Goal: Register for event/course

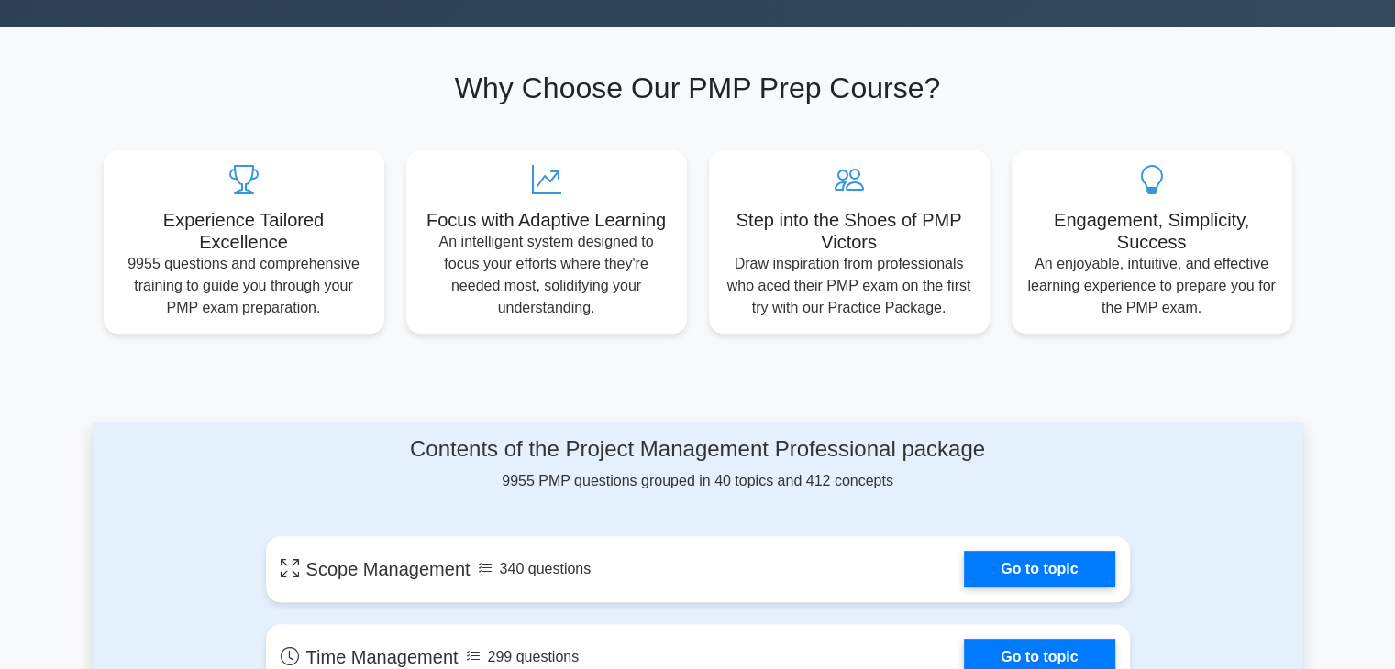
scroll to position [917, 0]
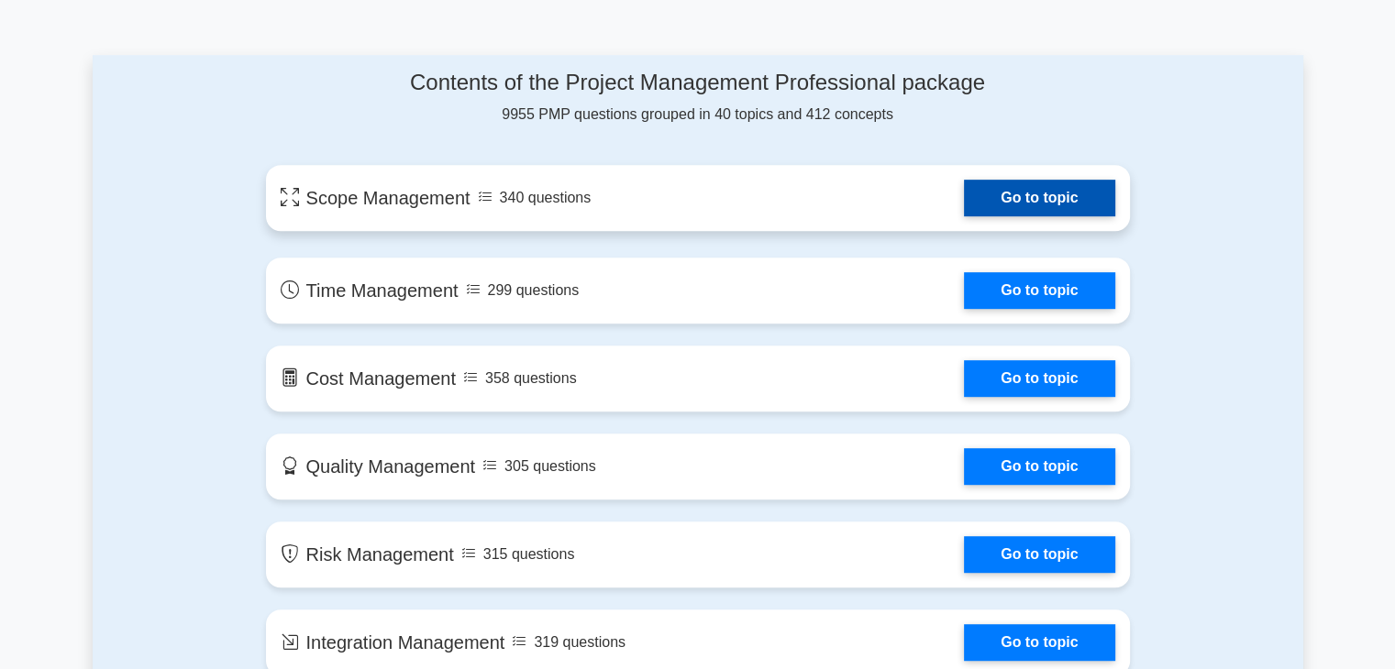
click at [990, 192] on link "Go to topic" at bounding box center [1039, 198] width 150 height 37
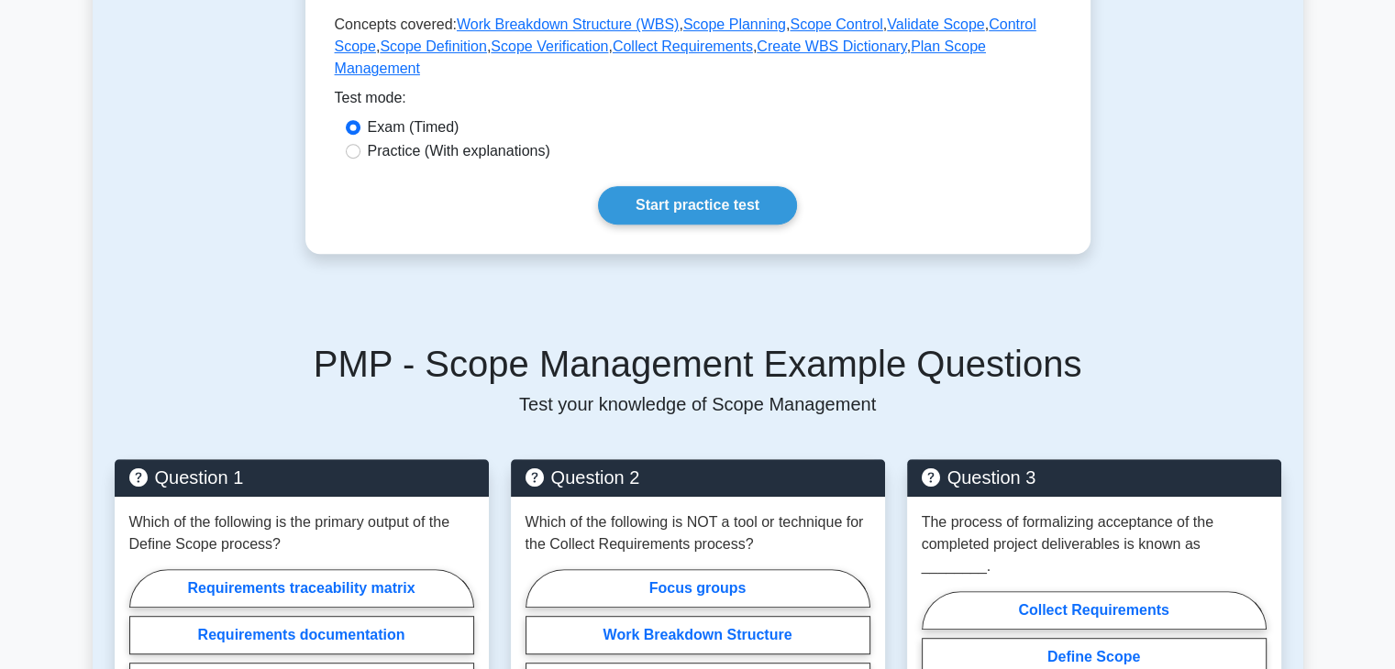
scroll to position [825, 0]
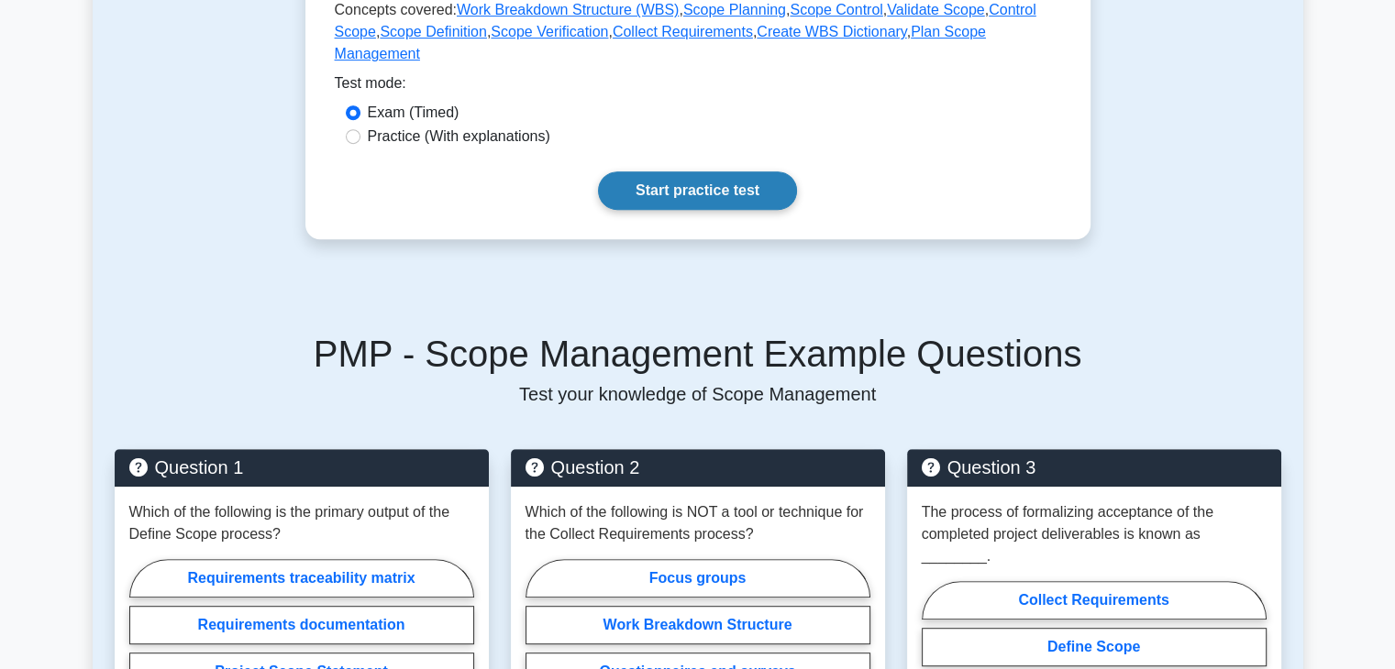
click at [705, 171] on link "Start practice test" at bounding box center [697, 190] width 199 height 39
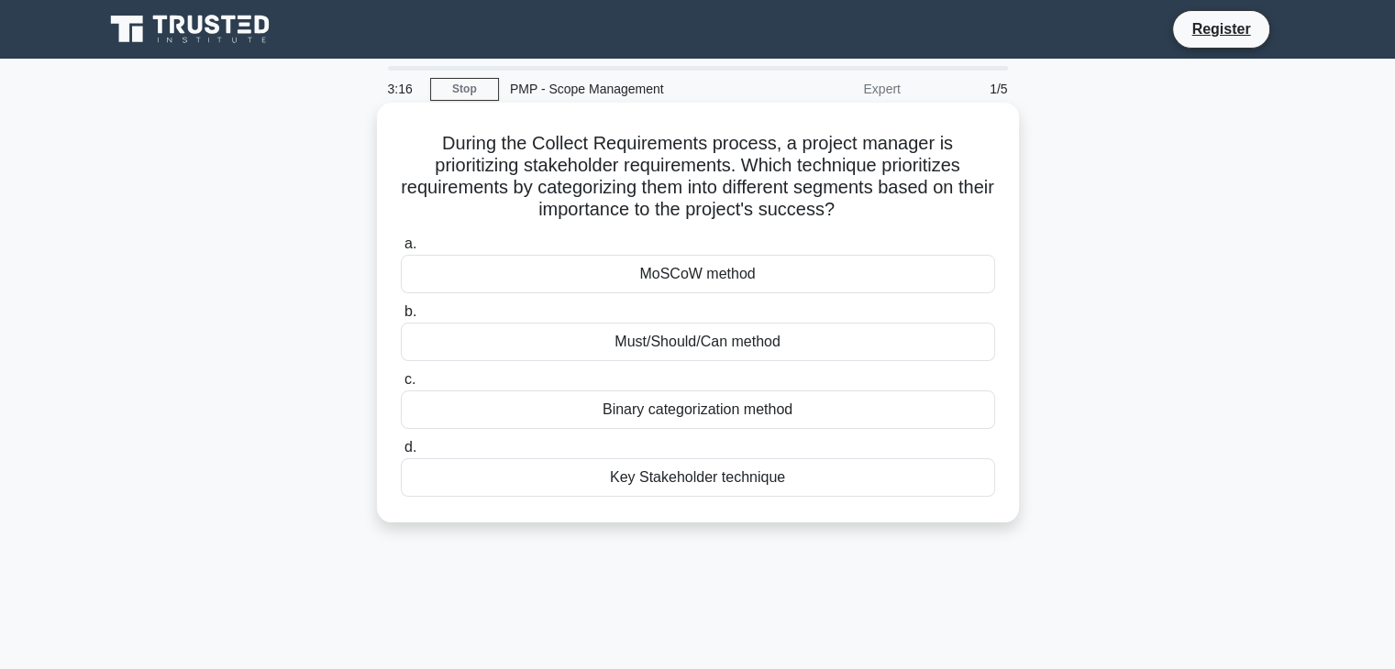
click at [723, 480] on div "Key Stakeholder technique" at bounding box center [698, 477] width 594 height 39
click at [401, 454] on input "d. Key Stakeholder technique" at bounding box center [401, 448] width 0 height 12
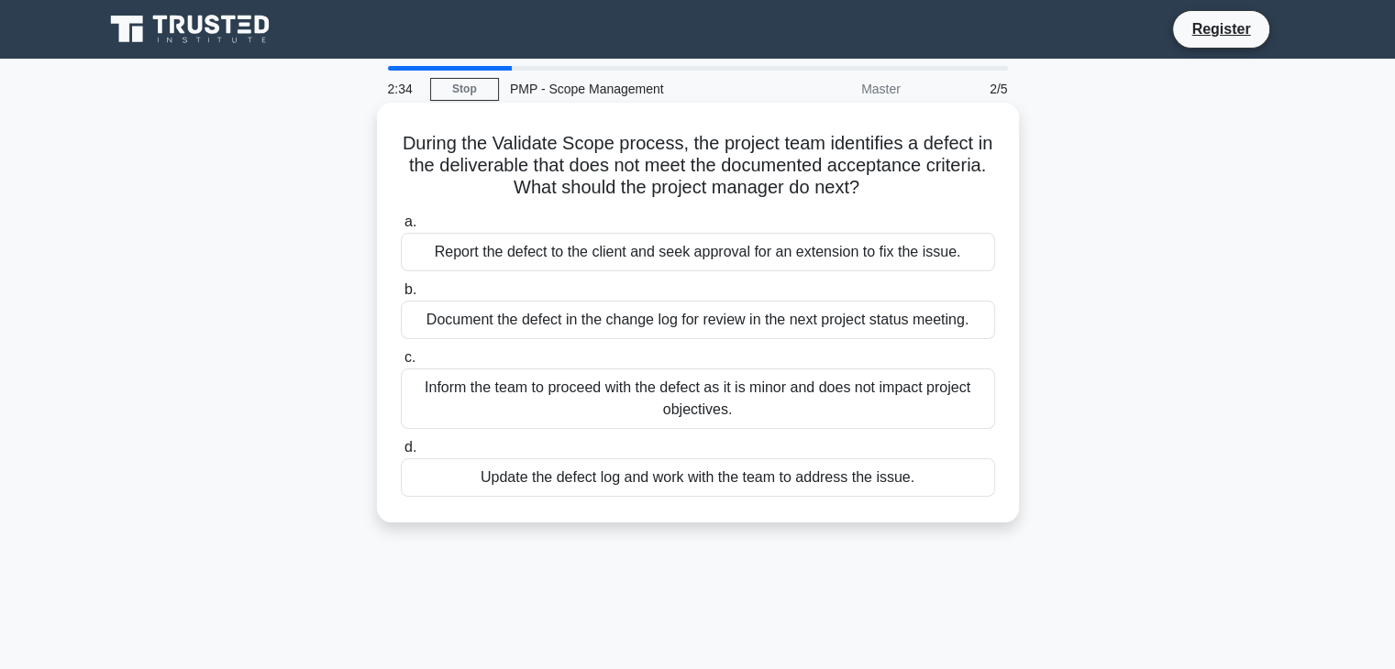
click at [655, 323] on div "Document the defect in the change log for review in the next project status mee…" at bounding box center [698, 320] width 594 height 39
click at [401, 296] on input "b. Document the defect in the change log for review in the next project status …" at bounding box center [401, 290] width 0 height 12
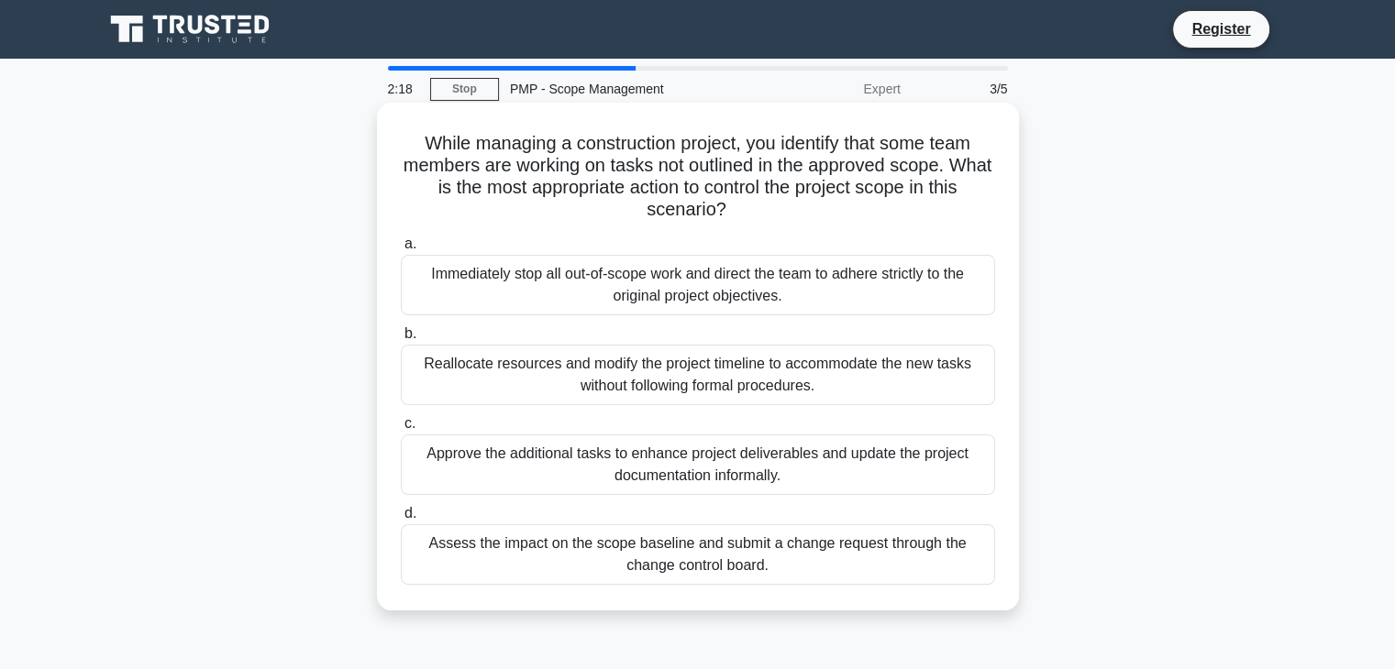
click at [741, 557] on div "Assess the impact on the scope baseline and submit a change request through the…" at bounding box center [698, 554] width 594 height 61
click at [401, 520] on input "d. Assess the impact on the scope baseline and submit a change request through …" at bounding box center [401, 514] width 0 height 12
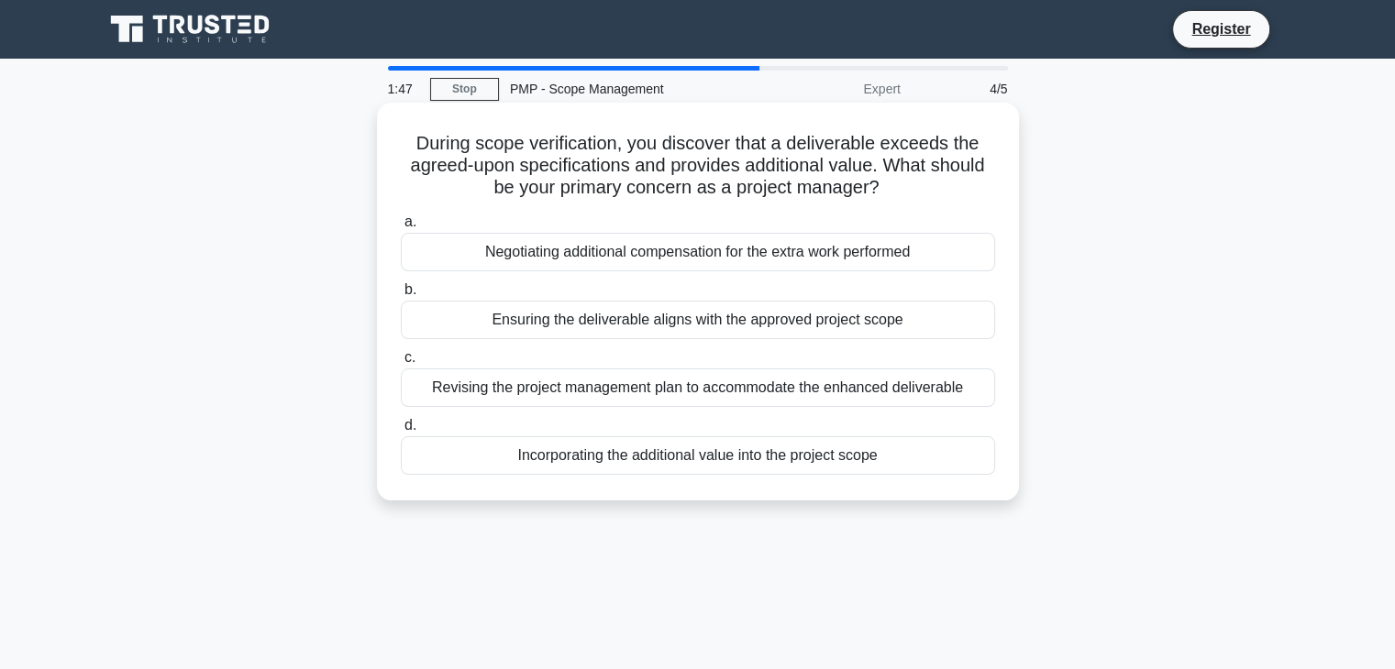
click at [689, 389] on div "Revising the project management plan to accommodate the enhanced deliverable" at bounding box center [698, 388] width 594 height 39
click at [401, 364] on input "c. Revising the project management plan to accommodate the enhanced deliverable" at bounding box center [401, 358] width 0 height 12
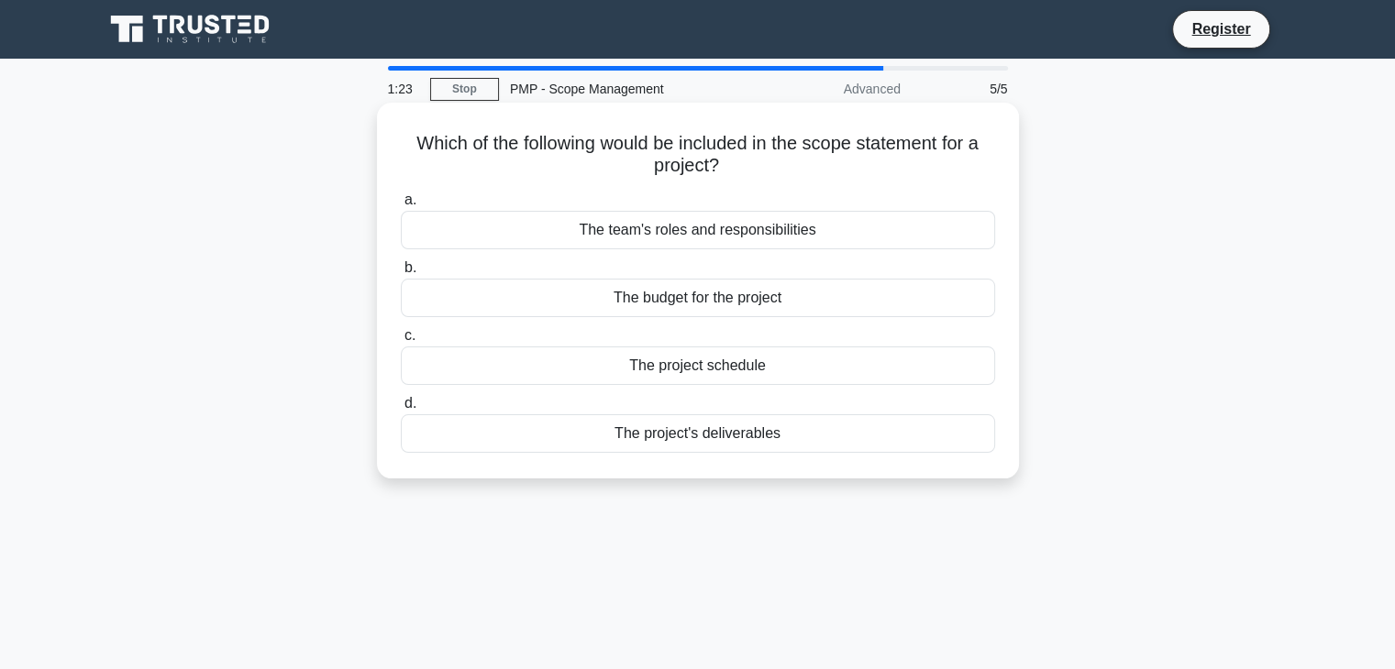
click at [764, 428] on div "The project's deliverables" at bounding box center [698, 433] width 594 height 39
click at [401, 410] on input "d. The project's deliverables" at bounding box center [401, 404] width 0 height 12
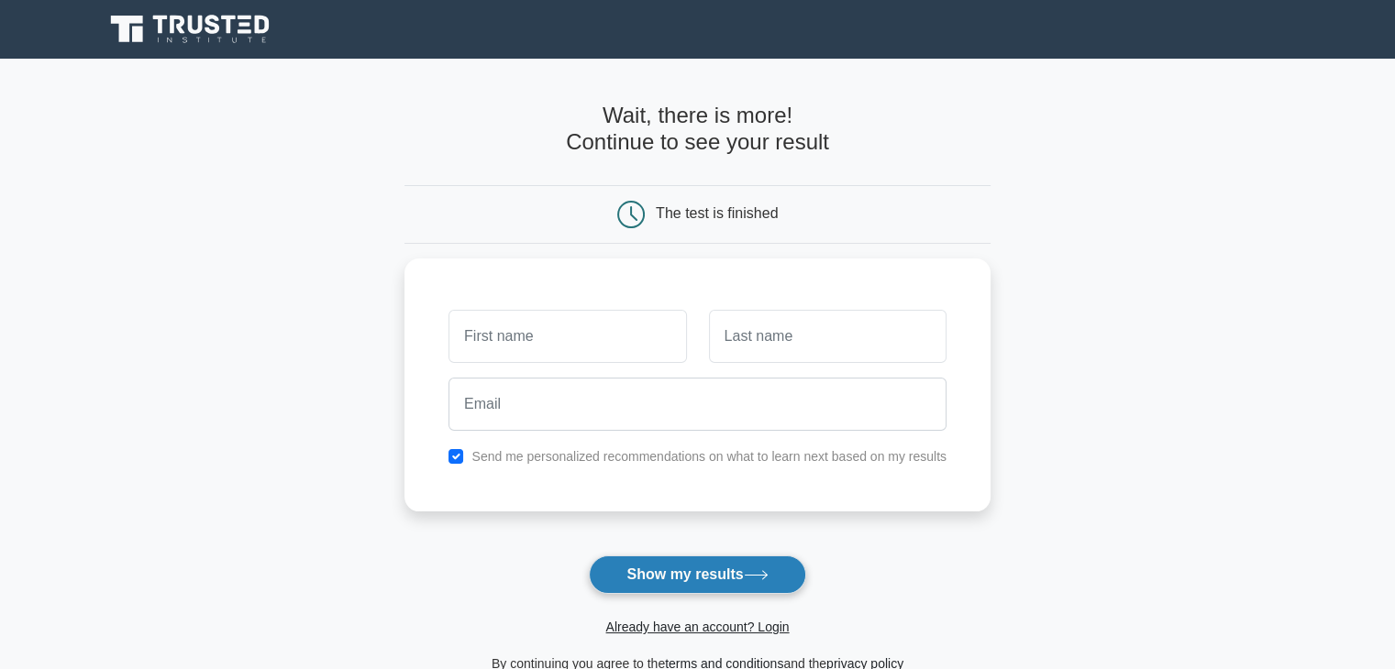
click at [737, 565] on button "Show my results" at bounding box center [697, 575] width 216 height 39
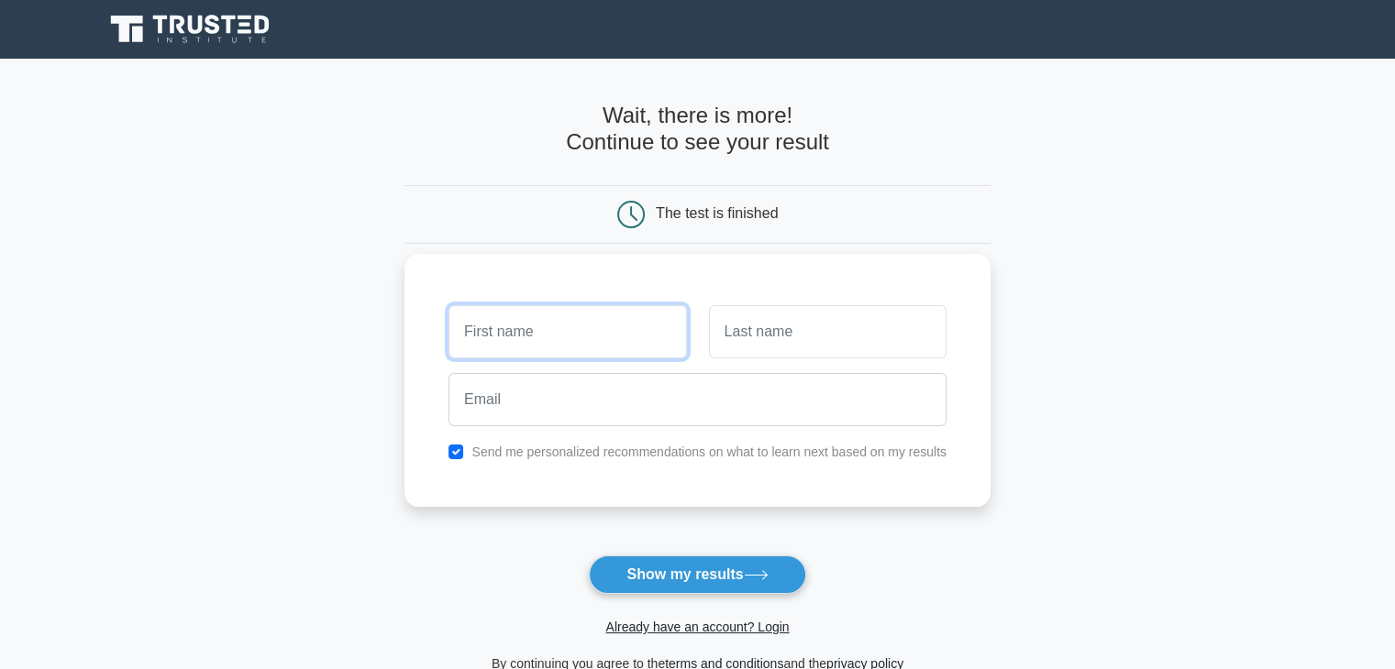
click at [572, 345] on input "text" at bounding box center [566, 331] width 237 height 53
type input "sen"
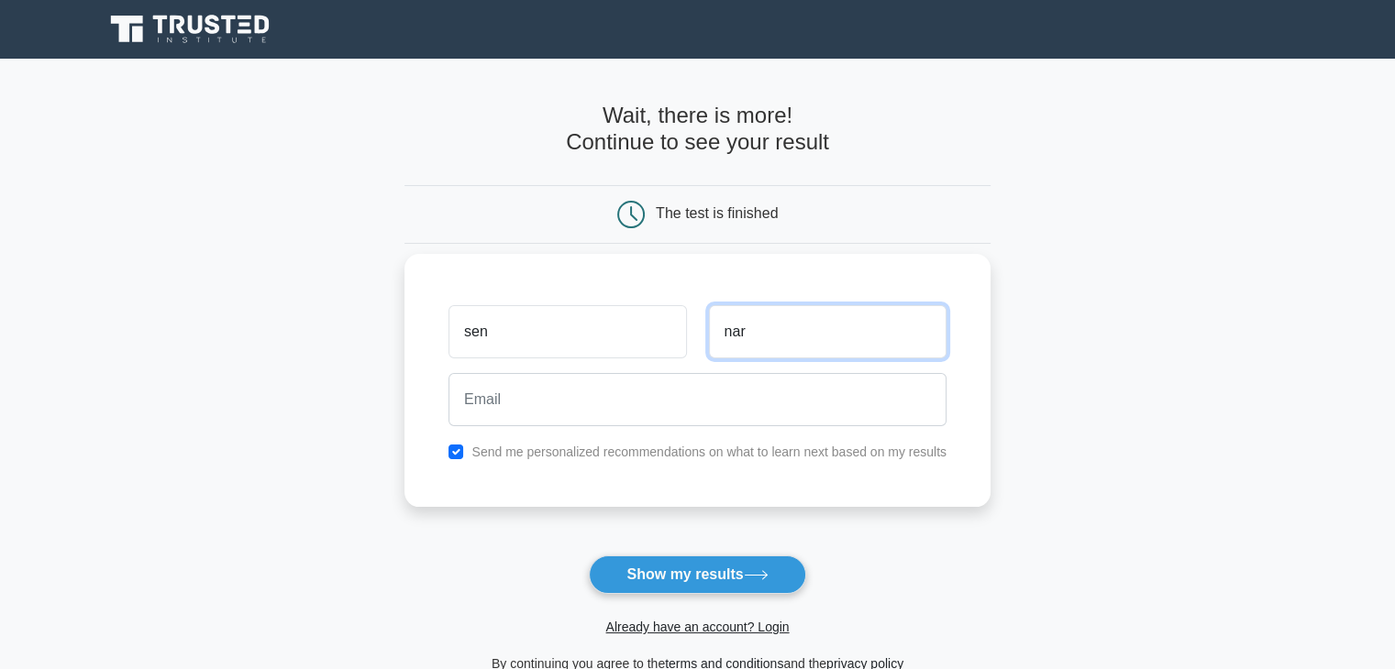
type input "nar"
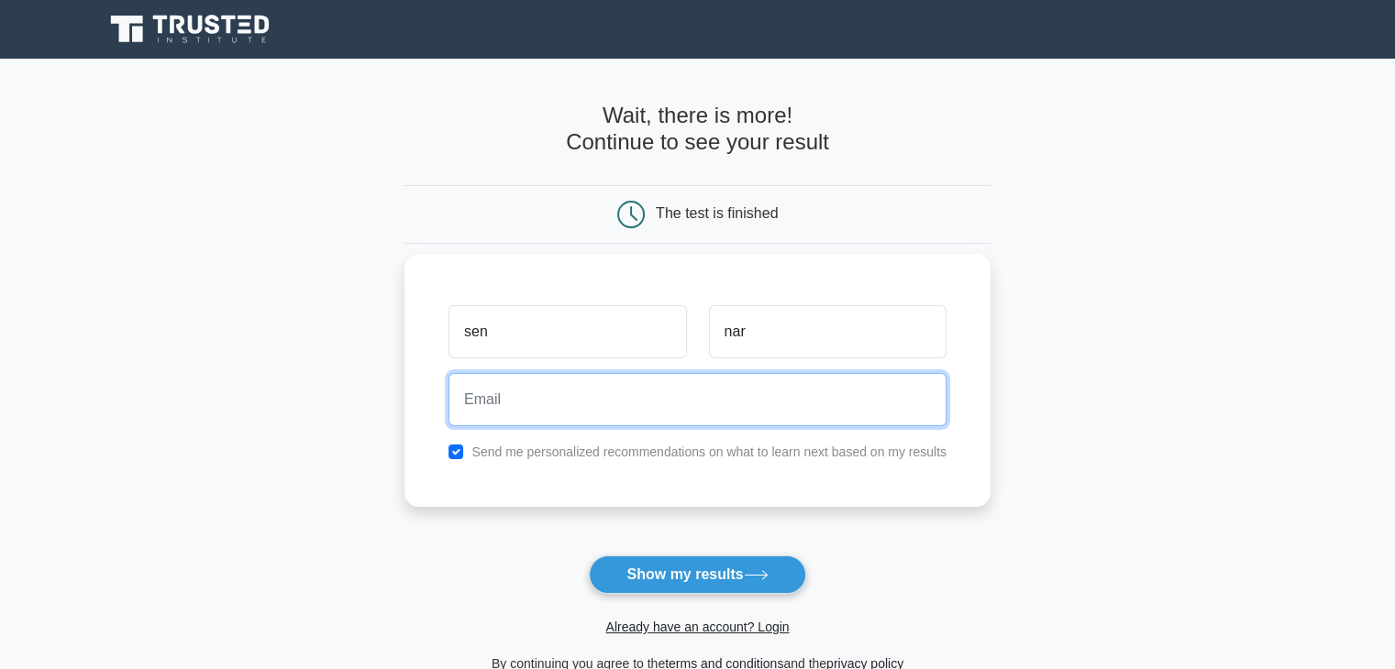
click at [525, 383] on input "email" at bounding box center [697, 399] width 498 height 53
type input "nsenthil2025@gmail.com"
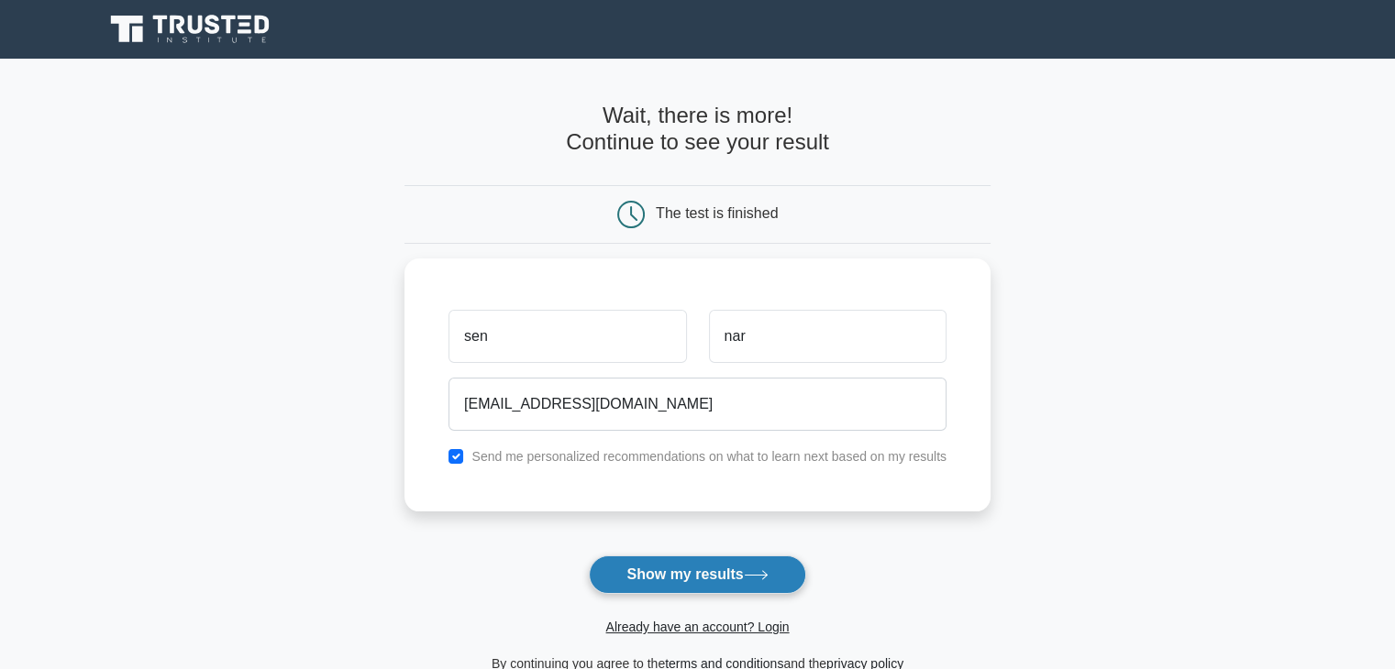
click at [689, 574] on button "Show my results" at bounding box center [697, 575] width 216 height 39
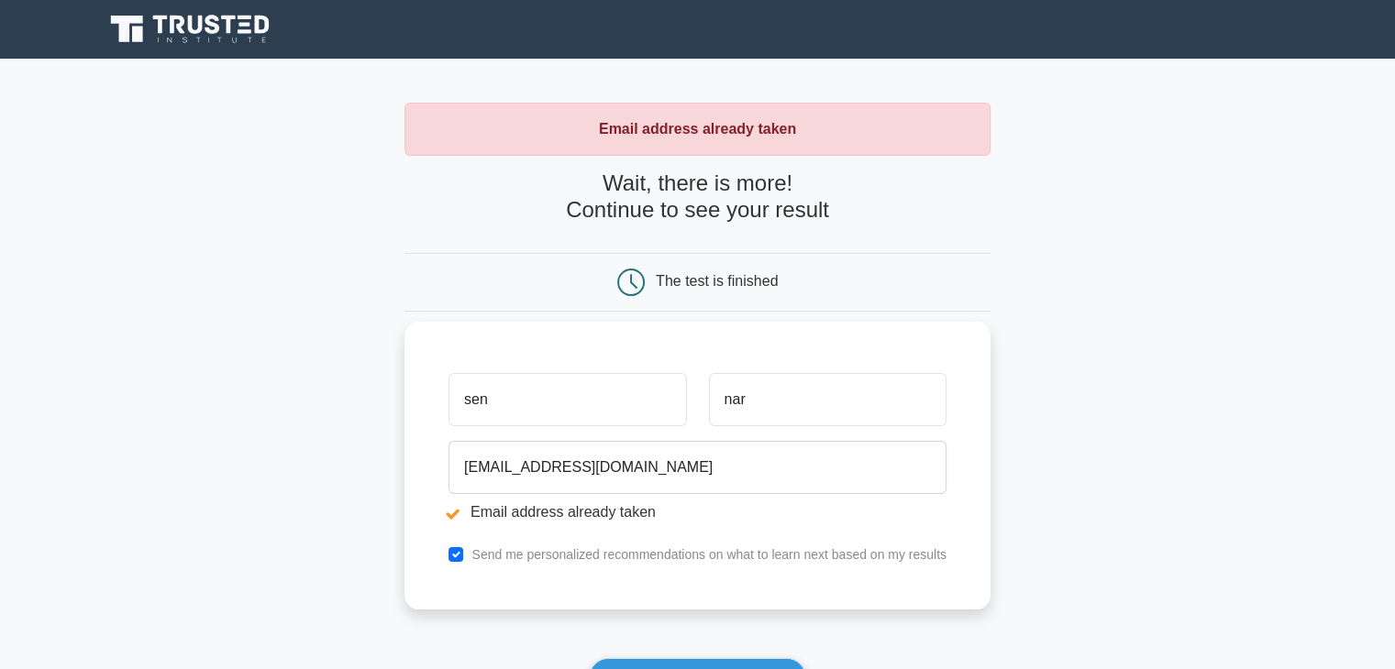
scroll to position [354, 0]
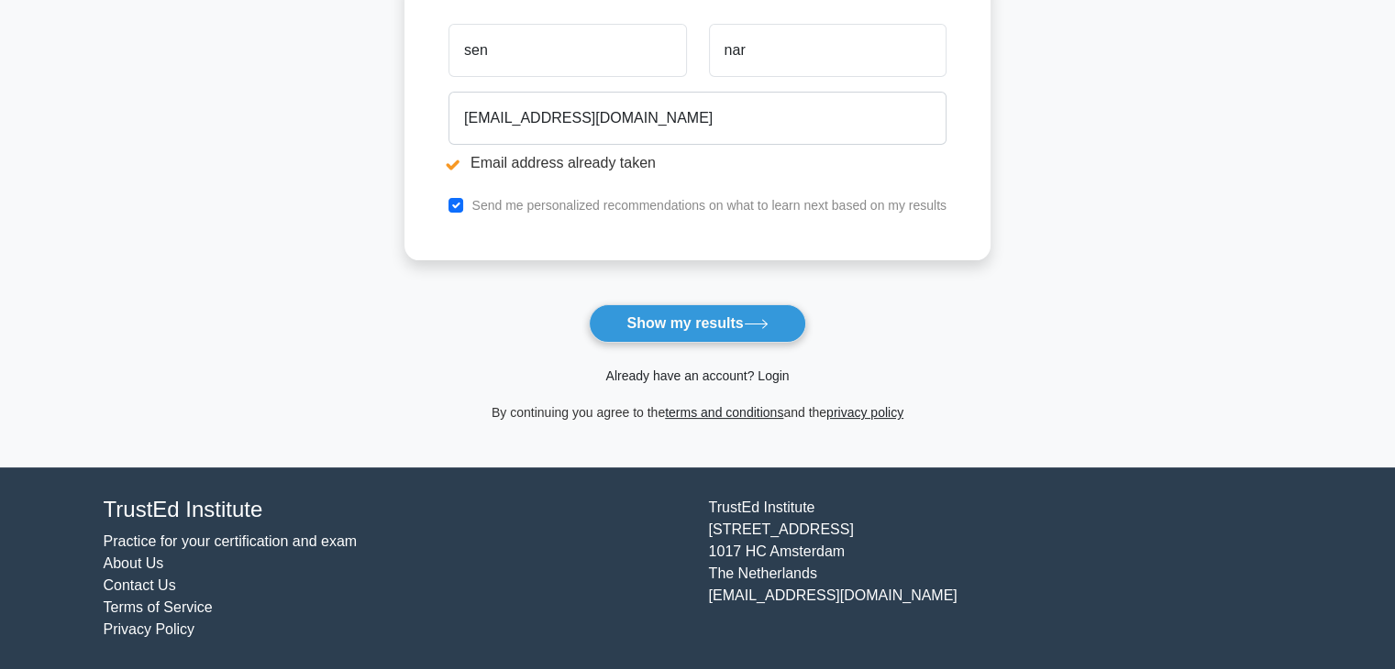
click at [738, 373] on link "Already have an account? Login" at bounding box center [696, 376] width 183 height 15
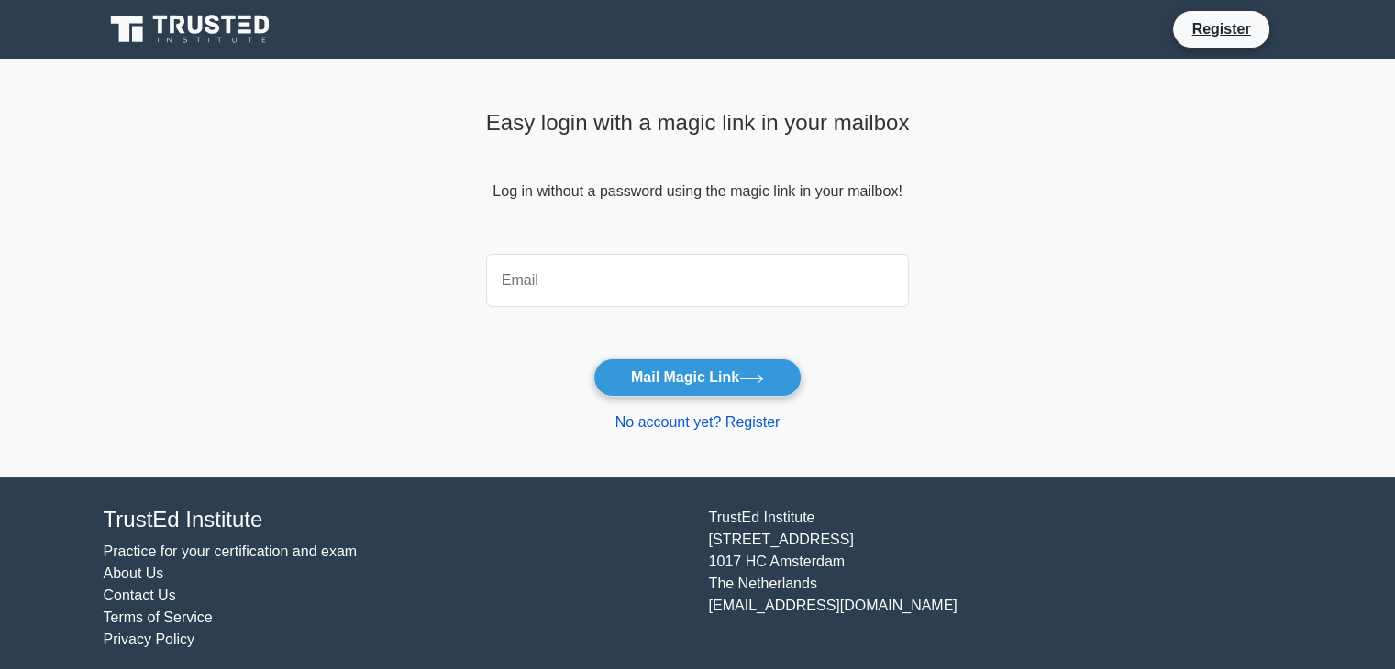
click at [704, 419] on link "No account yet? Register" at bounding box center [697, 422] width 165 height 16
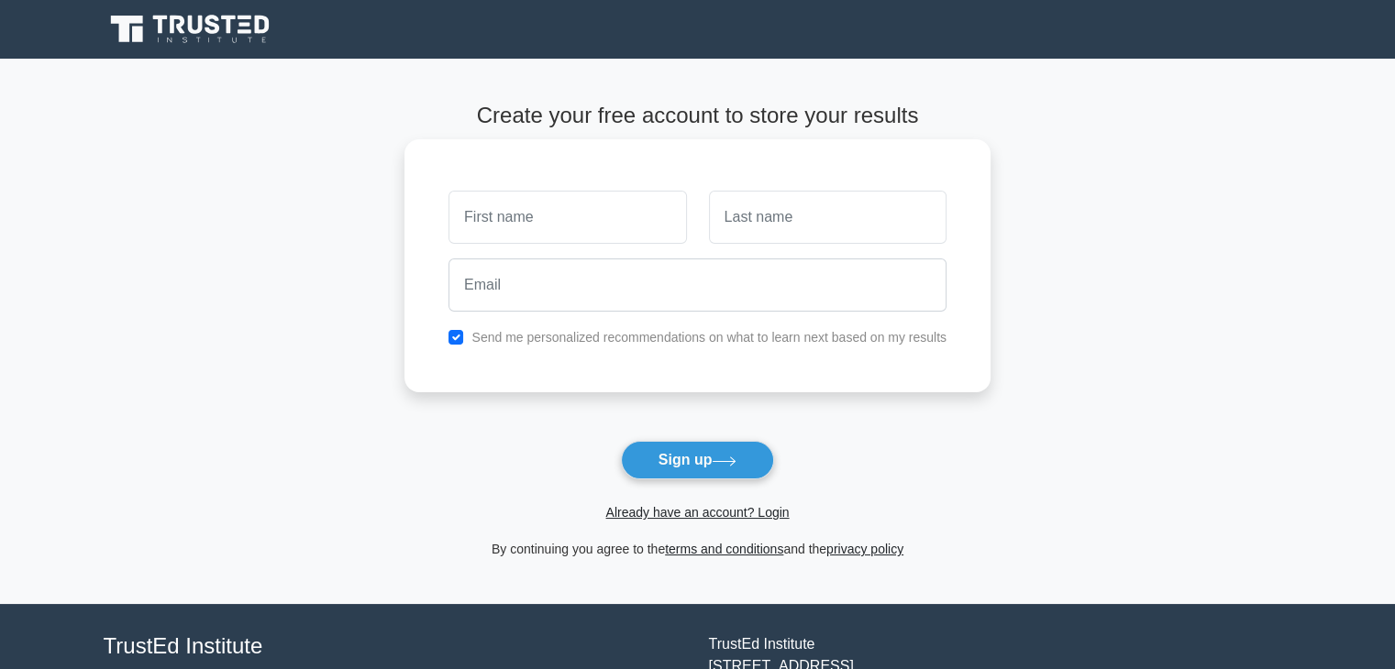
click at [557, 198] on input "text" at bounding box center [566, 217] width 237 height 53
type input "[PERSON_NAME]"
click at [746, 220] on input "text" at bounding box center [827, 217] width 237 height 53
type input "NARAYANAN"
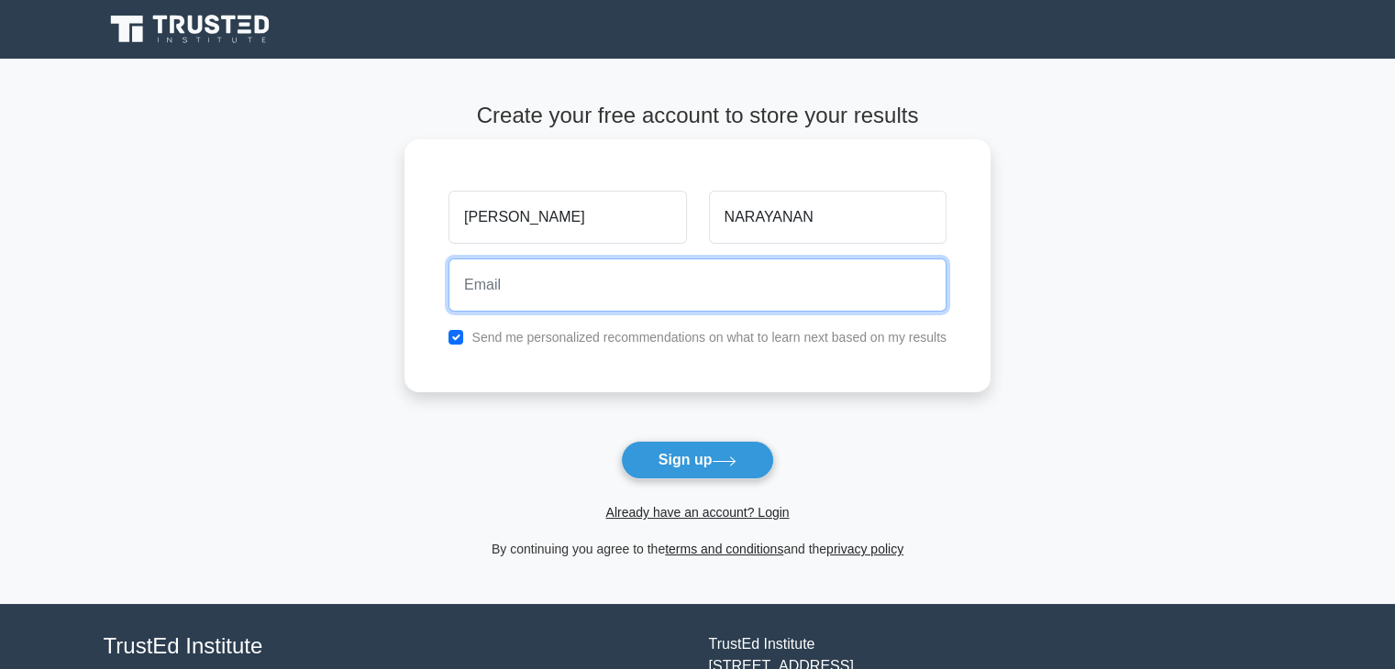
click at [682, 302] on input "email" at bounding box center [697, 285] width 498 height 53
type input "[EMAIL_ADDRESS][DOMAIN_NAME]"
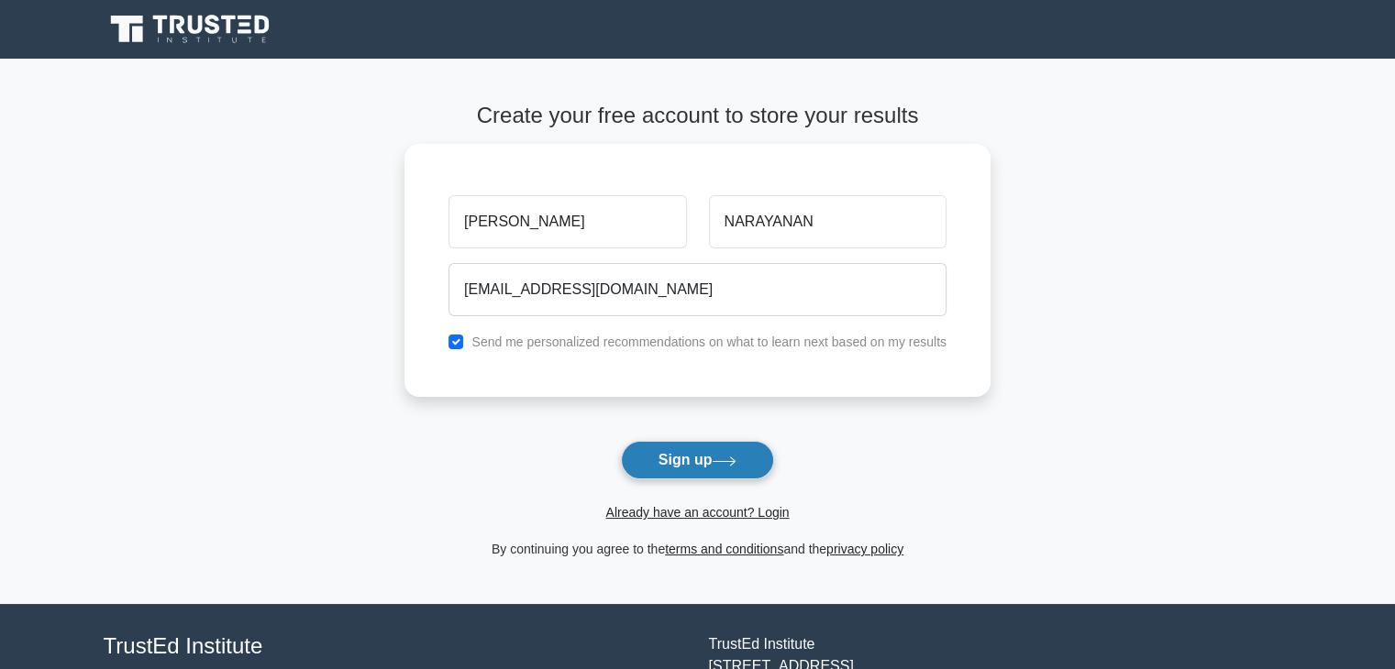
click at [680, 463] on button "Sign up" at bounding box center [698, 460] width 154 height 39
